Goal: Navigation & Orientation: Find specific page/section

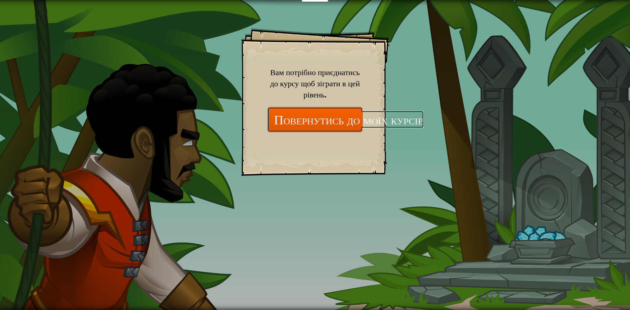
click at [281, 120] on link "Повернутись до моїх курсів" at bounding box center [315, 119] width 95 height 25
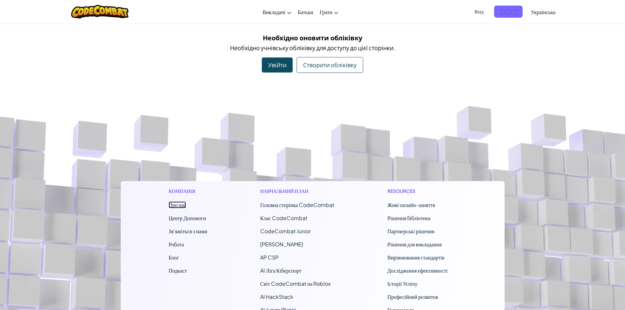
click at [175, 207] on link "Про нас" at bounding box center [177, 205] width 17 height 7
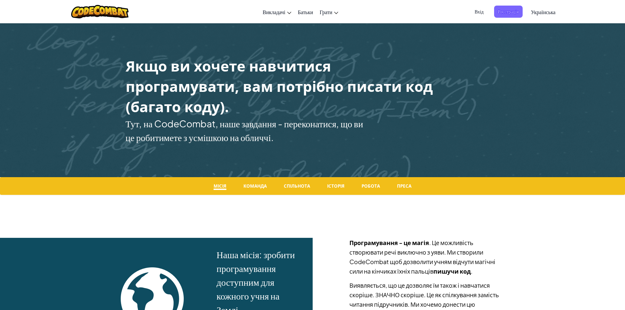
click at [541, 9] on span "Українська" at bounding box center [543, 12] width 25 height 7
